Goal: Task Accomplishment & Management: Manage account settings

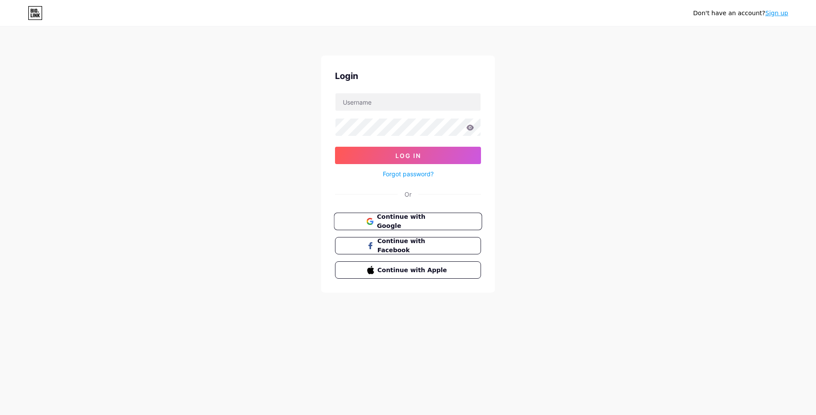
click at [405, 225] on span "Continue with Google" at bounding box center [412, 221] width 73 height 19
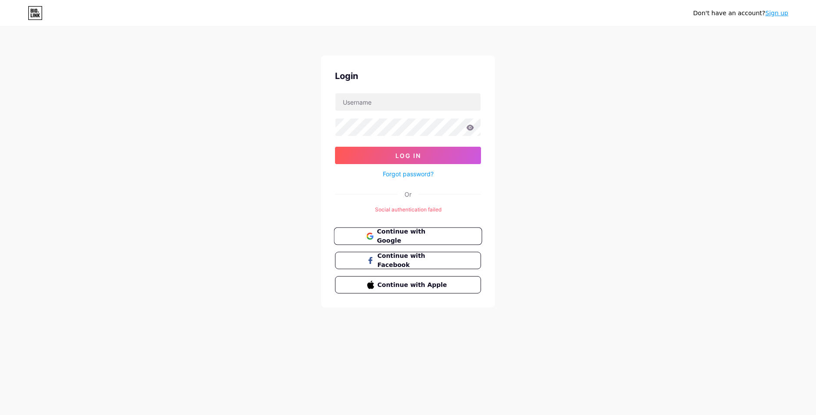
click at [390, 237] on span "Continue with Google" at bounding box center [412, 236] width 73 height 19
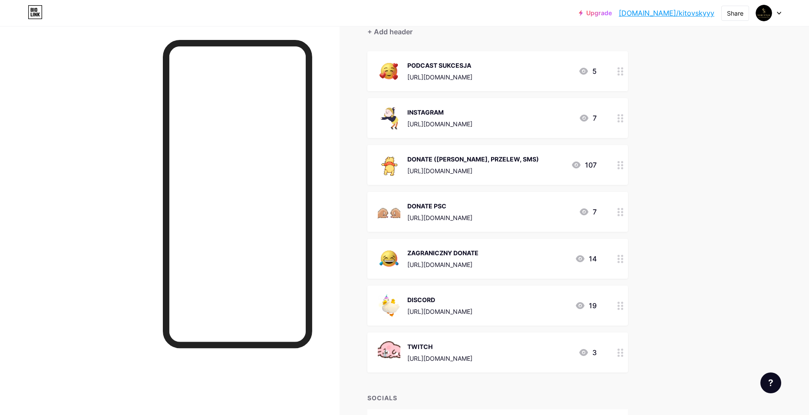
scroll to position [87, 0]
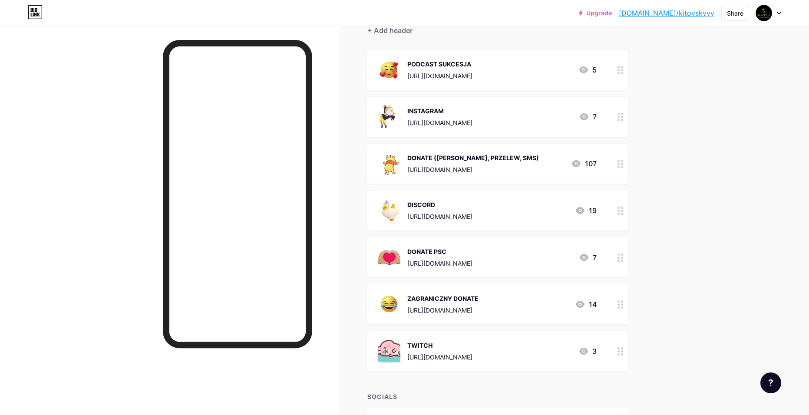
click at [450, 213] on div "https://discord.gg/xf4sWXYsZ6" at bounding box center [439, 216] width 65 height 9
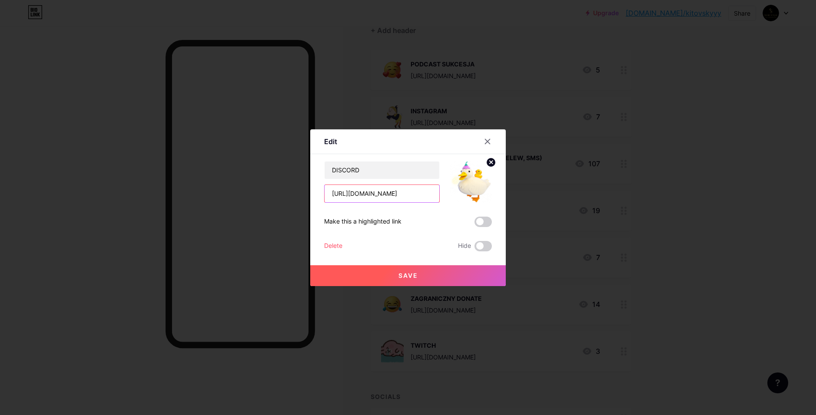
drag, startPoint x: 423, startPoint y: 195, endPoint x: 274, endPoint y: 181, distance: 149.6
click at [274, 181] on div "Edit Content YouTube Play YouTube video without leaving your page. ADD Vimeo Pl…" at bounding box center [408, 207] width 816 height 415
click at [418, 195] on input "https://discord.gg/xf4sWXYsZ6" at bounding box center [381, 193] width 115 height 17
drag, startPoint x: 427, startPoint y: 192, endPoint x: 290, endPoint y: 197, distance: 137.3
click at [291, 197] on div "Edit Content YouTube Play YouTube video without leaving your page. ADD Vimeo Pl…" at bounding box center [408, 207] width 816 height 415
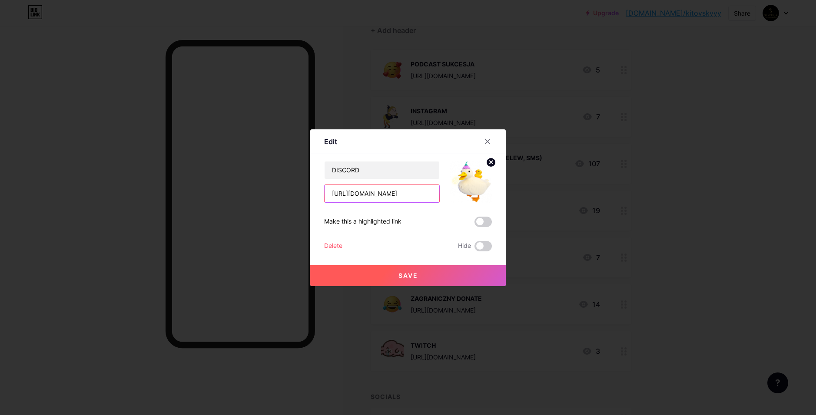
paste input "TCs92wuu2r"
type input "https://discord.gg/TCs92wuu2r"
click at [412, 278] on span "Save" at bounding box center [408, 275] width 20 height 7
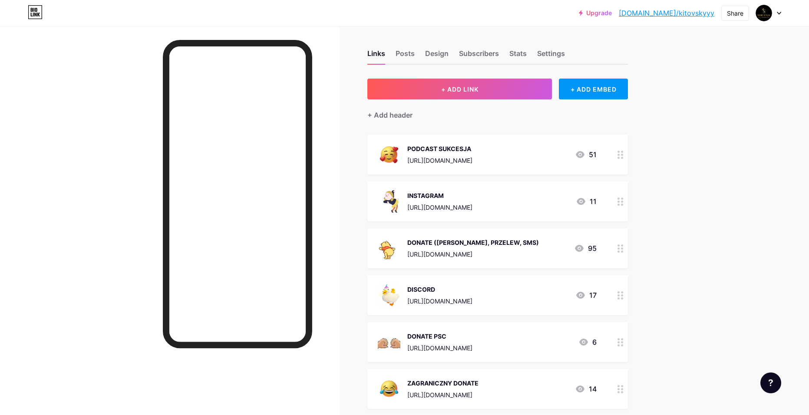
scroll to position [0, 0]
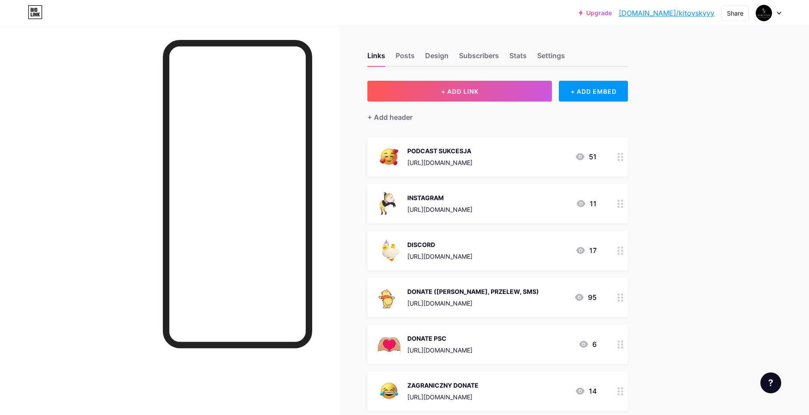
click at [736, 169] on div "Upgrade bio.link/kitovs... bio.link/kitovskyyy Share Switch accounts Kito bio.l…" at bounding box center [404, 318] width 809 height 637
